Goal: Find specific page/section: Find specific page/section

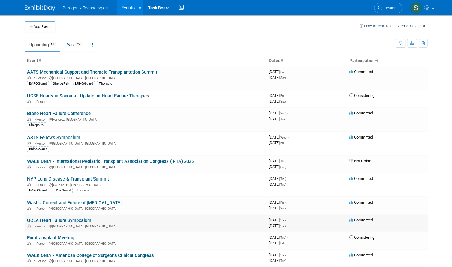
click at [74, 220] on link "UCLA Heart Failure Symposium" at bounding box center [59, 220] width 64 height 5
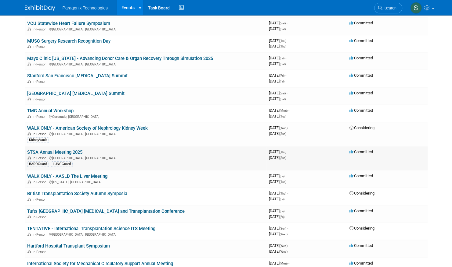
scroll to position [366, 0]
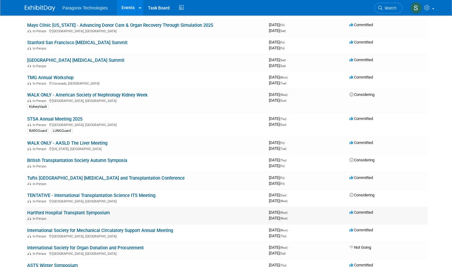
click at [87, 210] on link "Hartford Hospital Transplant Symposium" at bounding box center [68, 212] width 83 height 5
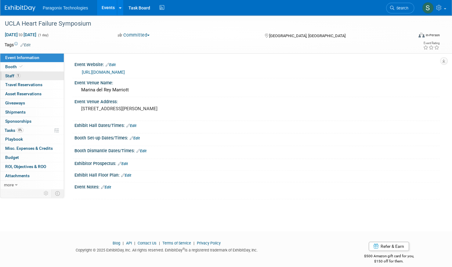
click at [16, 76] on span "1" at bounding box center [18, 75] width 5 height 5
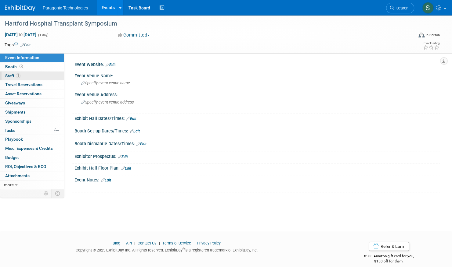
click at [10, 75] on span "Staff 1" at bounding box center [12, 75] width 15 height 5
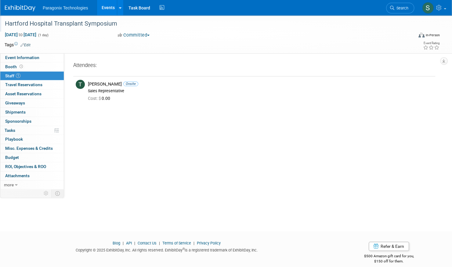
click at [8, 16] on div at bounding box center [205, 17] width 404 height 5
